Goal: Information Seeking & Learning: Learn about a topic

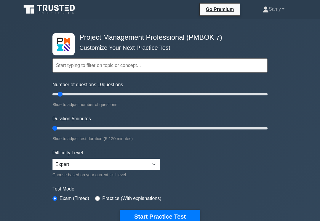
type input "5"
click at [145, 218] on button "Start Practice Test" at bounding box center [160, 217] width 80 height 14
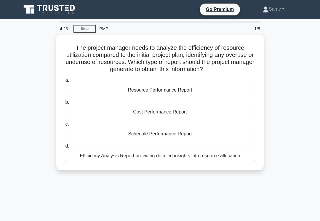
click at [229, 88] on div "Resource Performance Report" at bounding box center [160, 90] width 192 height 12
click at [64, 82] on input "a. Resource Performance Report" at bounding box center [64, 80] width 0 height 4
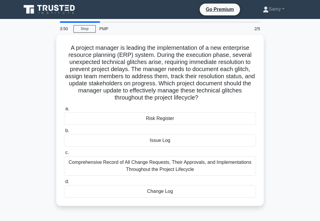
click at [233, 146] on div "Issue Log" at bounding box center [160, 140] width 192 height 12
click at [64, 133] on input "b. Issue Log" at bounding box center [64, 131] width 0 height 4
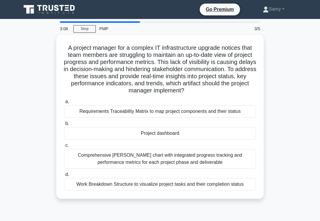
click at [241, 139] on div "Project dashboard" at bounding box center [160, 133] width 192 height 12
click at [64, 125] on input "b. Project dashboard" at bounding box center [64, 124] width 0 height 4
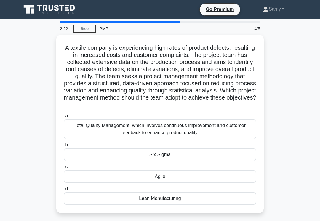
click at [189, 161] on div "Six Sigma" at bounding box center [160, 154] width 192 height 12
click at [64, 147] on input "b. Six Sigma" at bounding box center [64, 145] width 0 height 4
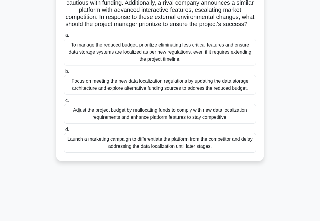
scroll to position [88, 0]
click at [238, 65] on div "To manage the reduced budget, prioritize eliminating less critical features and…" at bounding box center [160, 52] width 192 height 27
click at [64, 37] on input "a. To manage the reduced budget, prioritize eliminating less critical features …" at bounding box center [64, 35] width 0 height 4
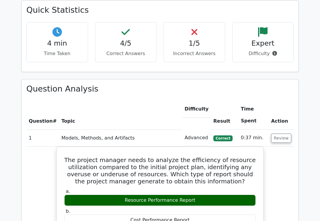
click at [285, 133] on button "Review" at bounding box center [281, 137] width 20 height 9
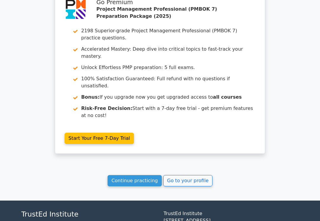
scroll to position [627, 0]
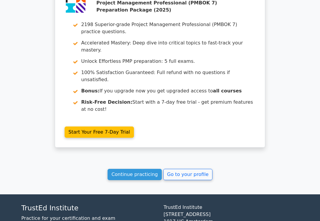
click at [196, 169] on link "Go to your profile" at bounding box center [187, 174] width 49 height 11
